Goal: Task Accomplishment & Management: Complete application form

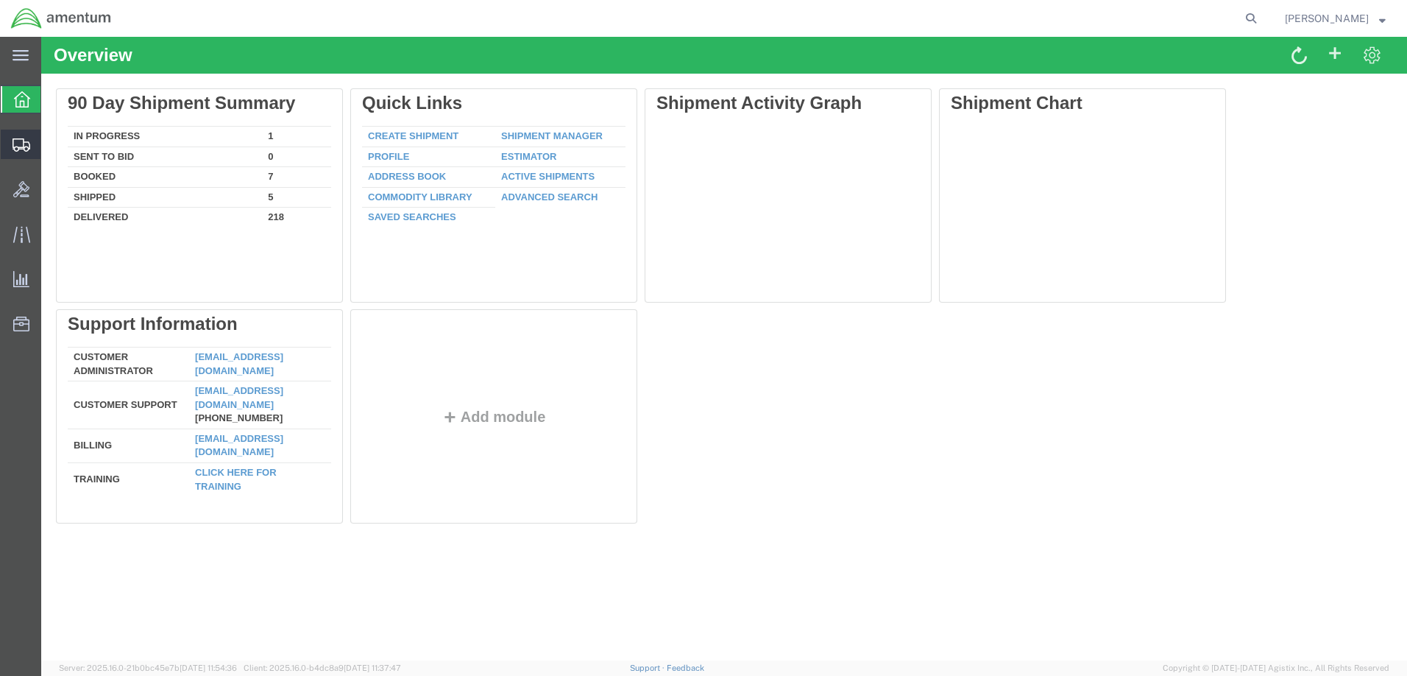
click at [0, 0] on span "Create Shipment" at bounding box center [0, 0] width 0 height 0
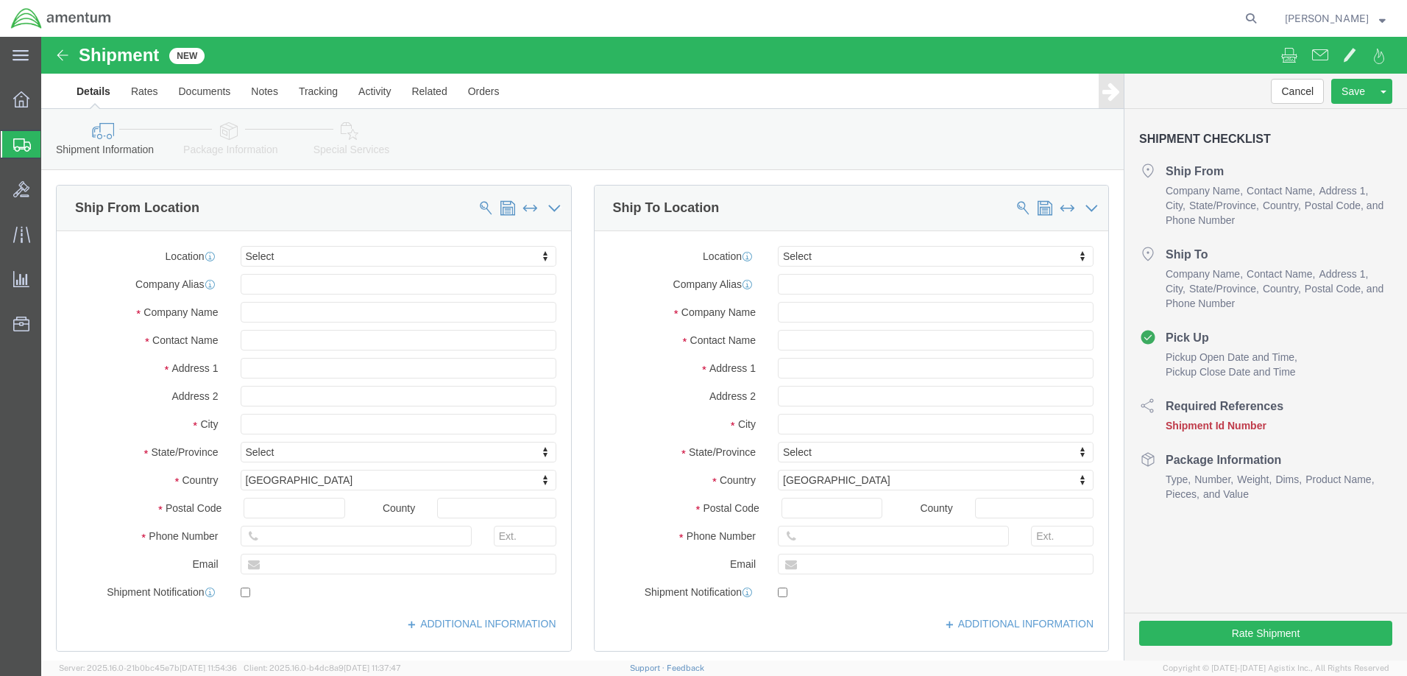
select select
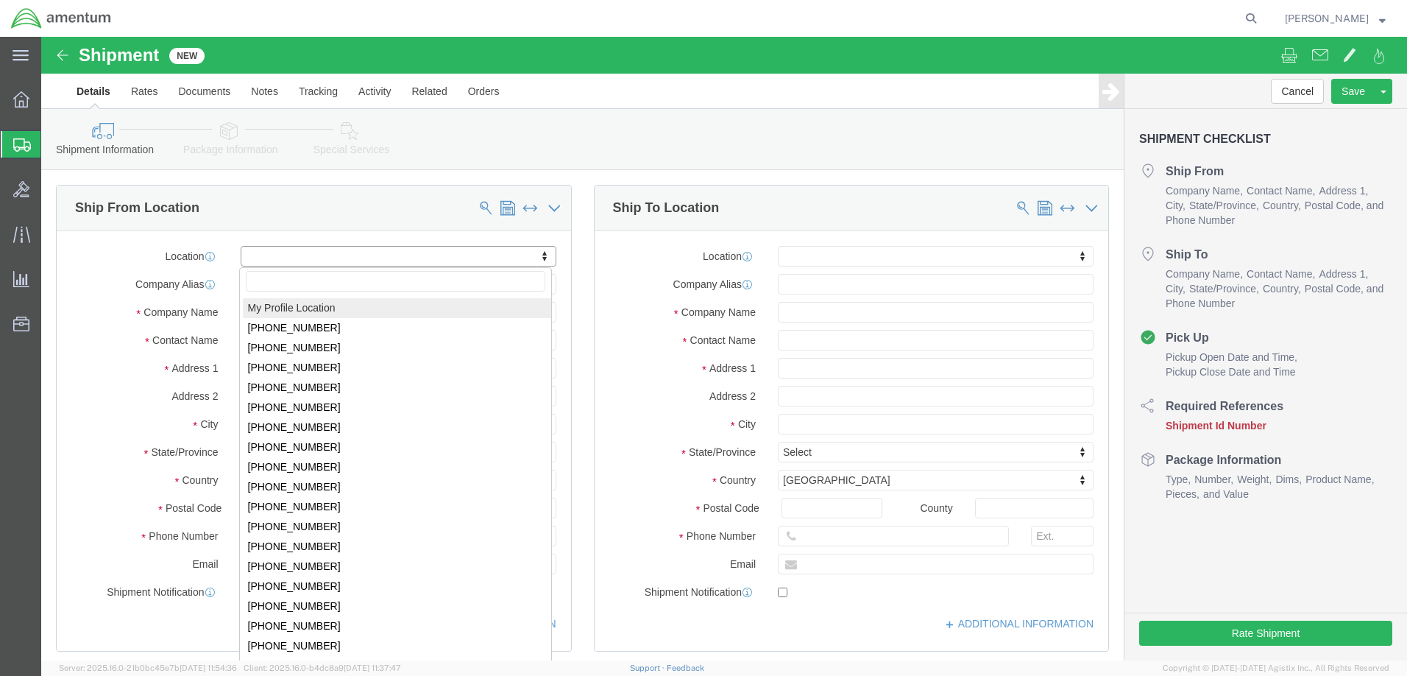
click body "Shipment New Details Rates Documents Notes Tracking Activity Related Orders Can…"
select select "53953"
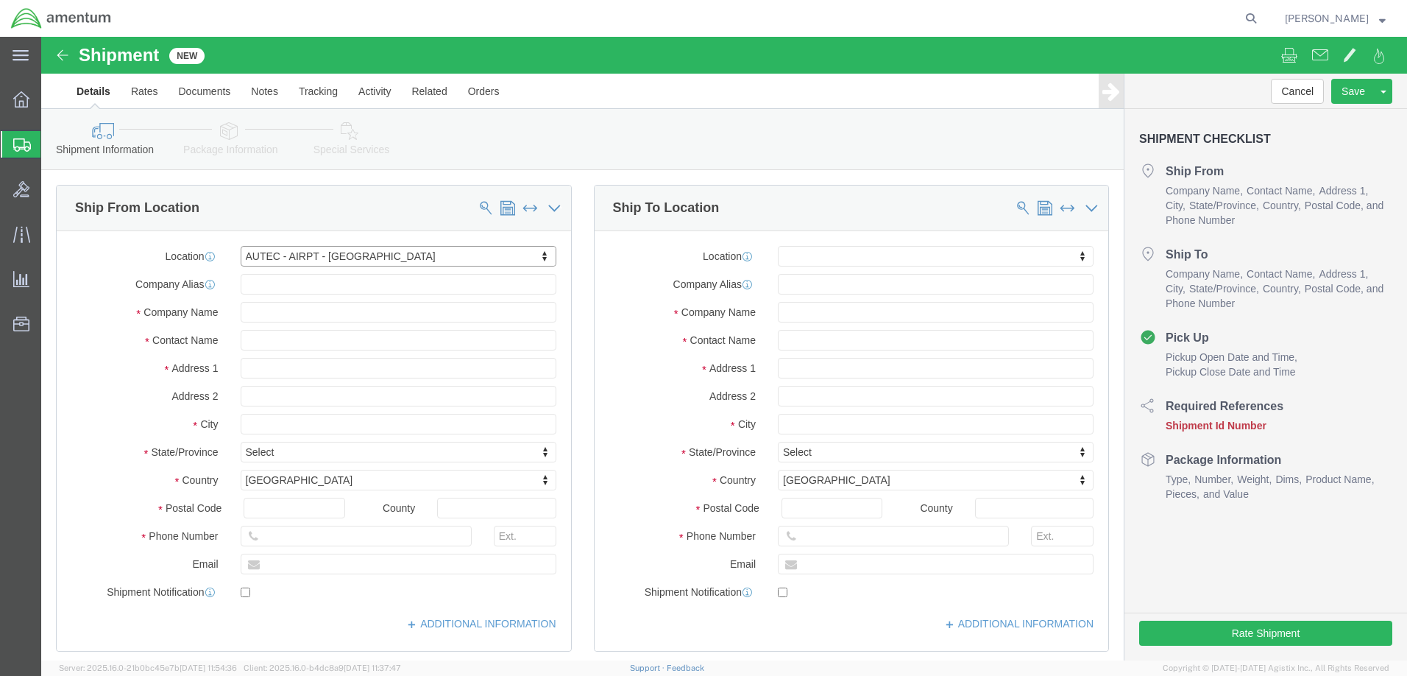
select select "FL"
click input "text"
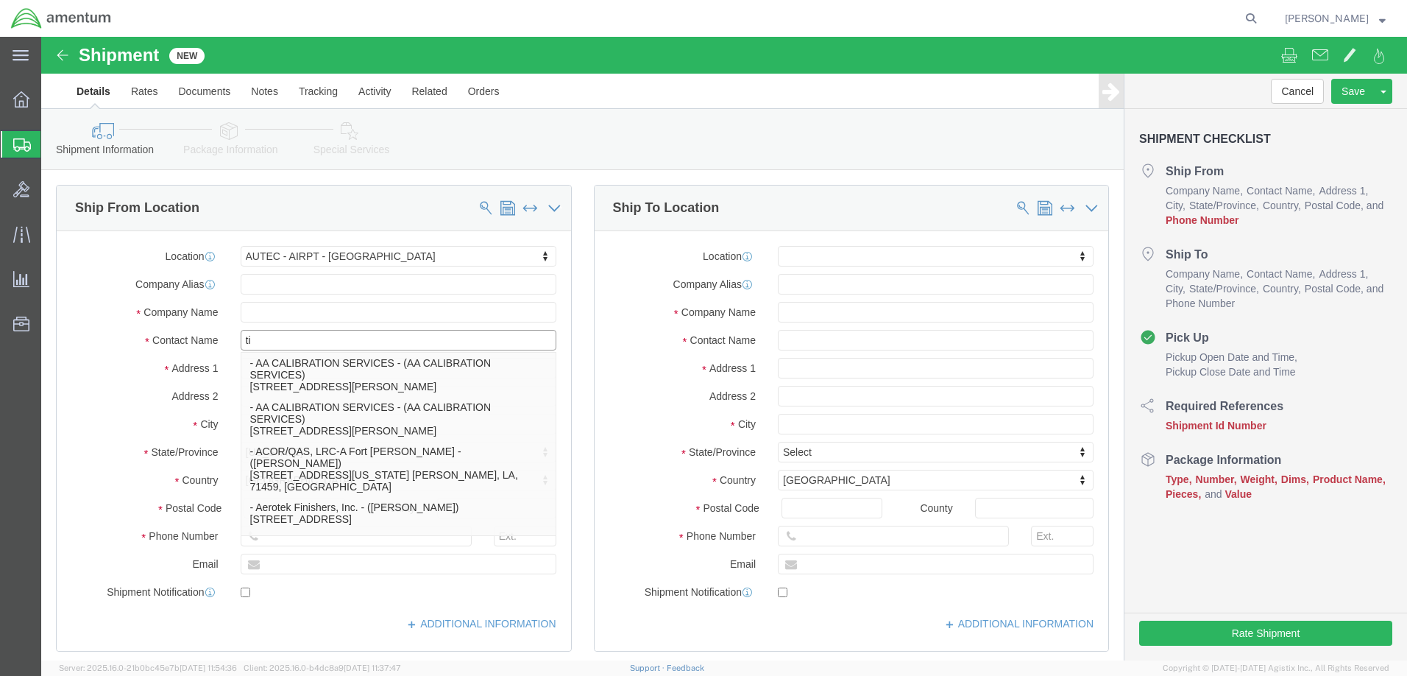
type input "t"
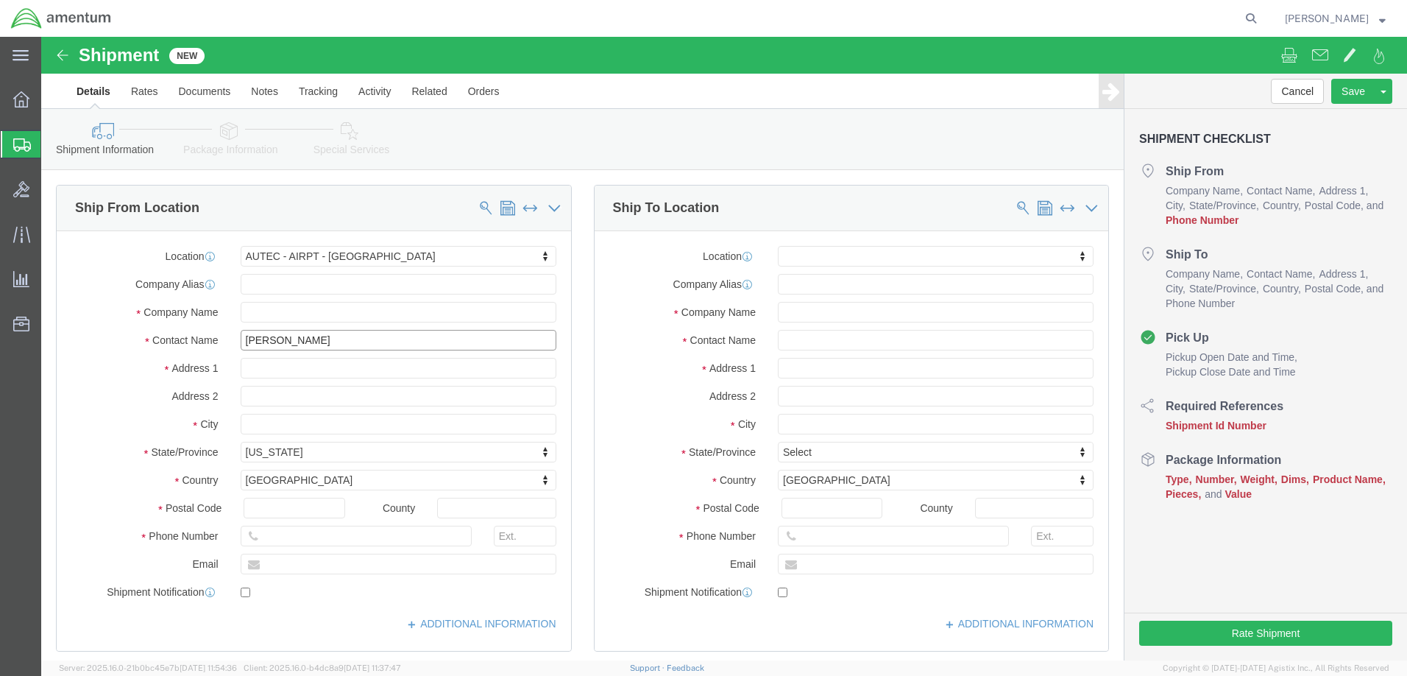
type input "[PERSON_NAME]"
click input "text"
click input "561"
type input "[PHONE_NUMBER]"
click input "text"
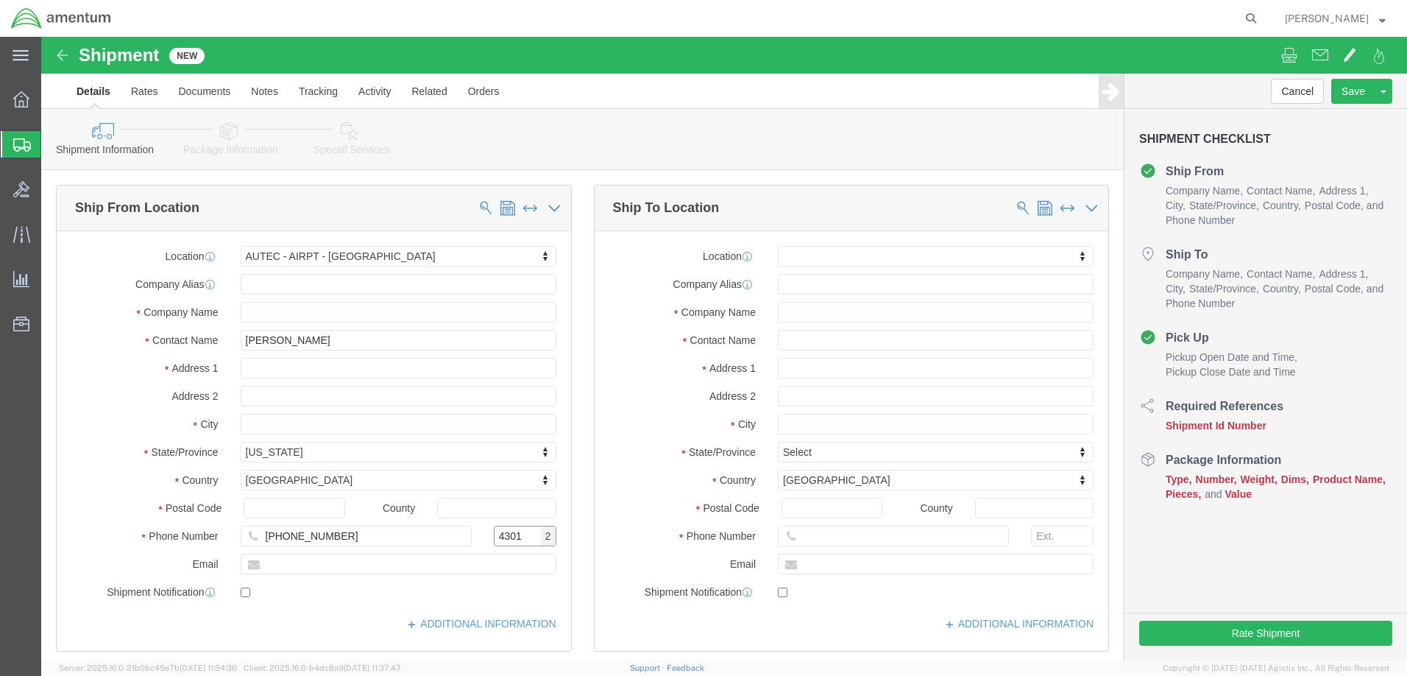
type input "4301"
click input "text"
paste input "[PERSON_NAME][EMAIL_ADDRESS][PERSON_NAME][DOMAIN_NAME]"
type input "[PERSON_NAME][EMAIL_ADDRESS][PERSON_NAME][DOMAIN_NAME]"
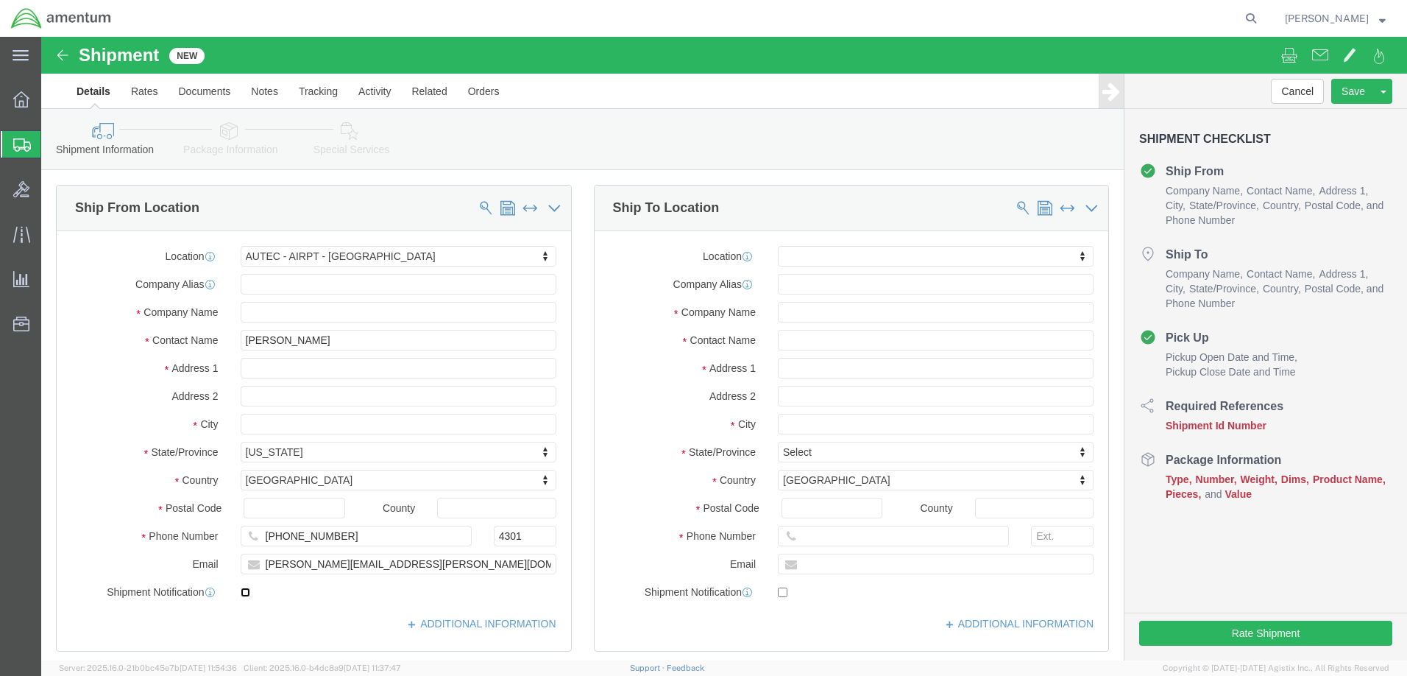
click input "checkbox"
checkbox input "true"
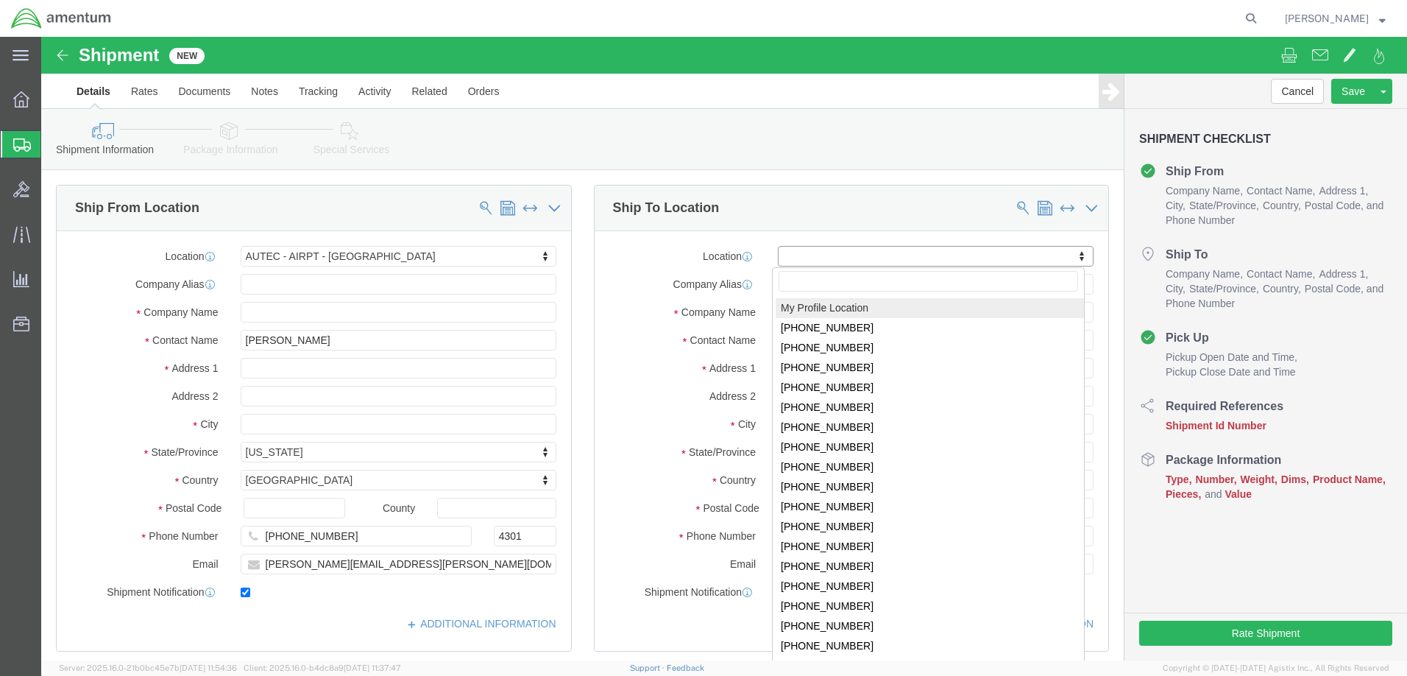
click body "Shipment New Details Rates Documents Notes Tracking Activity Related Orders Can…"
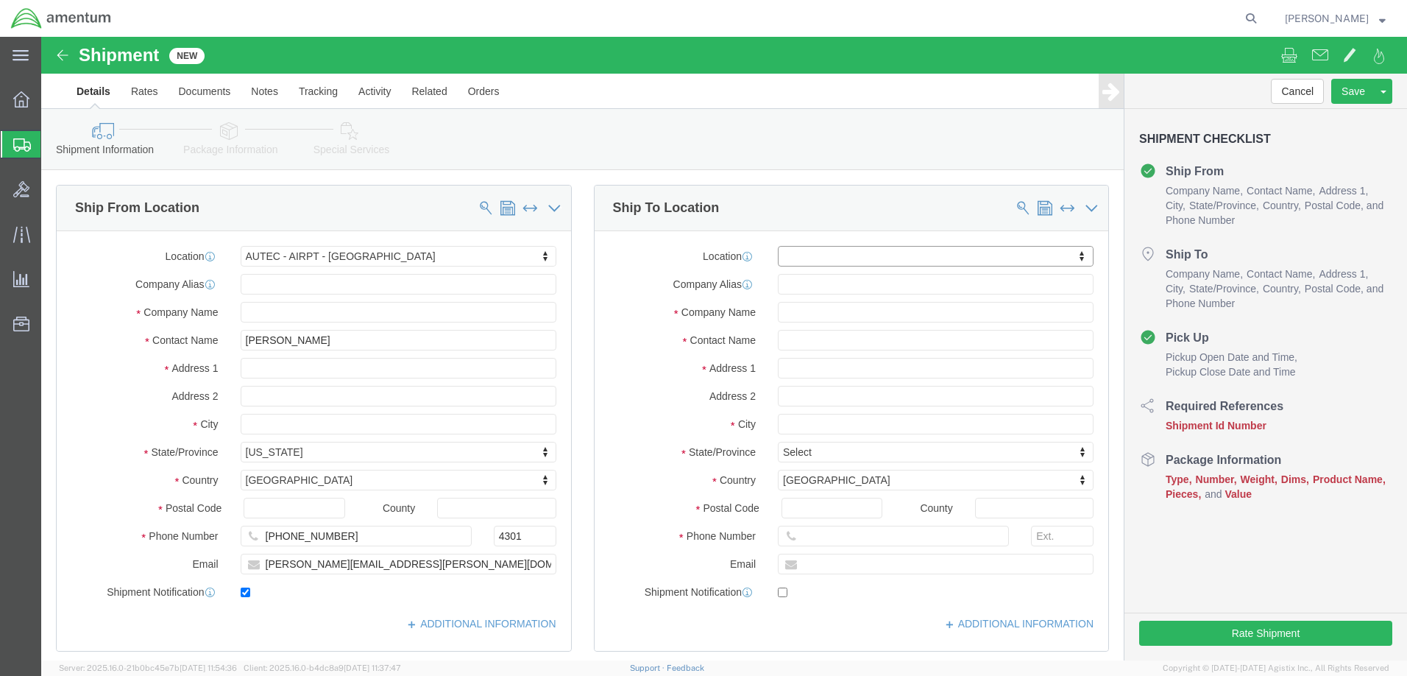
click body "Shipment New Details Rates Documents Notes Tracking Activity Related Orders Can…"
click input "text"
